Goal: Check status

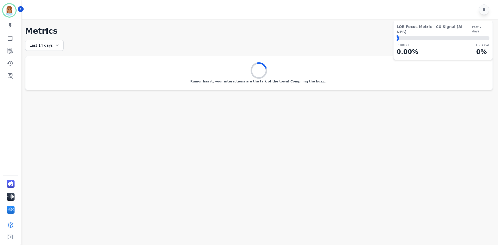
click at [45, 44] on div "Last 14 days" at bounding box center [44, 45] width 38 height 11
click at [51, 76] on li "Last 7 days" at bounding box center [48, 76] width 26 height 5
click at [10, 209] on img "Sidebar" at bounding box center [11, 210] width 8 height 8
click at [13, 191] on link "Sidebar" at bounding box center [10, 197] width 13 height 12
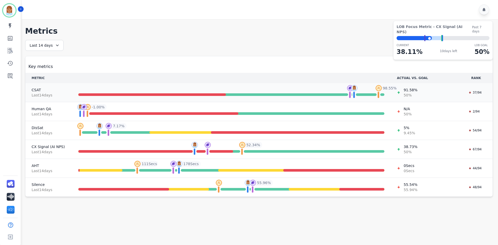
click at [409, 91] on span "91.58 %" at bounding box center [410, 89] width 14 height 5
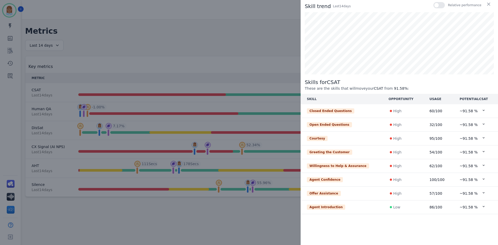
click at [227, 34] on div "Skill trend Last 14 day s Relative performance Skills for CSAT These are the sk…" at bounding box center [249, 122] width 498 height 245
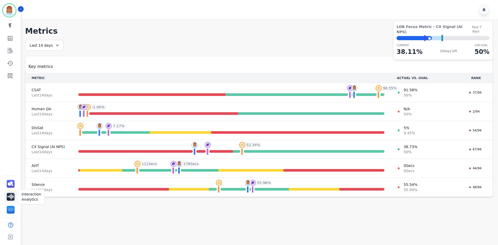
click at [11, 199] on img "Sidebar" at bounding box center [11, 197] width 8 height 8
click at [15, 208] on link "Sidebar" at bounding box center [10, 210] width 13 height 12
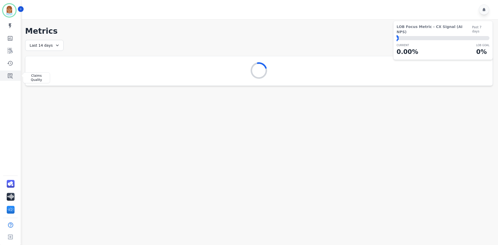
click at [16, 75] on link "Sidebar" at bounding box center [11, 75] width 20 height 10
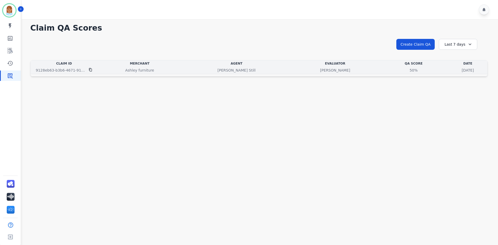
click at [380, 69] on div "50% See QA score details" at bounding box center [413, 70] width 67 height 5
click at [461, 68] on p "[DATE]" at bounding box center [467, 70] width 12 height 5
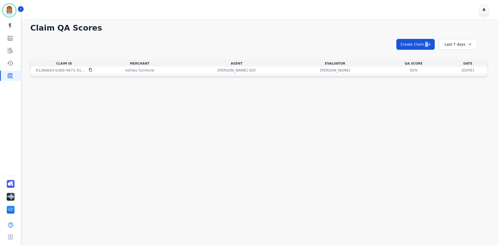
click at [427, 59] on div "**********" at bounding box center [258, 49] width 457 height 22
click at [453, 38] on div "**********" at bounding box center [258, 49] width 457 height 22
click at [442, 45] on div "Last 7 days" at bounding box center [457, 44] width 38 height 11
click at [460, 83] on li "Last 14 days" at bounding box center [461, 82] width 26 height 5
click at [464, 45] on div "Last 14 days" at bounding box center [457, 44] width 38 height 11
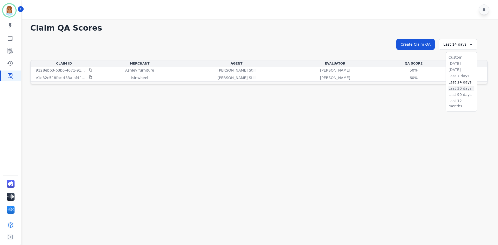
click at [460, 89] on li "Last 30 days" at bounding box center [461, 88] width 26 height 5
